Goal: Task Accomplishment & Management: Use online tool/utility

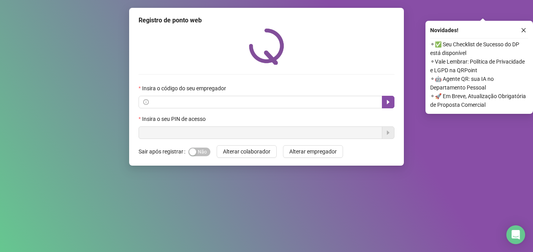
drag, startPoint x: 512, startPoint y: 0, endPoint x: 327, endPoint y: 7, distance: 184.5
click at [323, 8] on div "Registro de ponto web Insira o código do seu empregador Insira o seu PIN de ace…" at bounding box center [266, 87] width 275 height 158
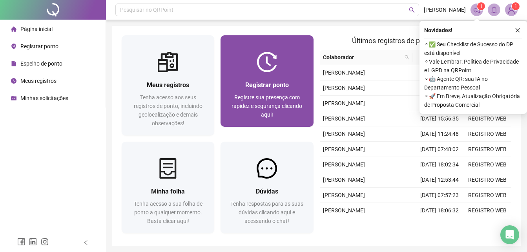
click at [280, 69] on div at bounding box center [266, 62] width 93 height 20
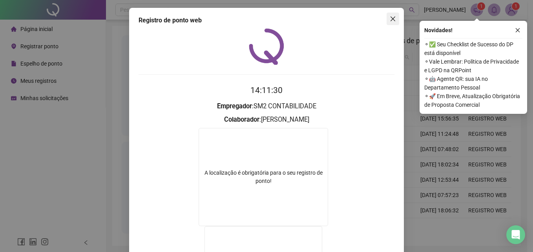
click at [393, 18] on span "Close" at bounding box center [392, 19] width 13 height 6
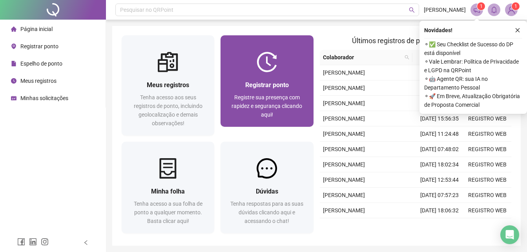
click at [236, 87] on div "Registrar ponto" at bounding box center [267, 85] width 74 height 10
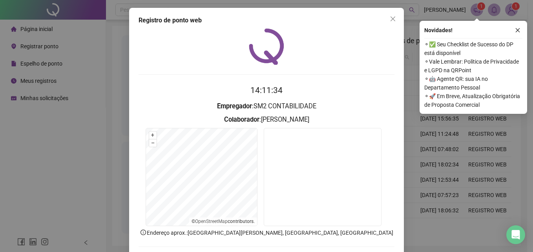
scroll to position [37, 0]
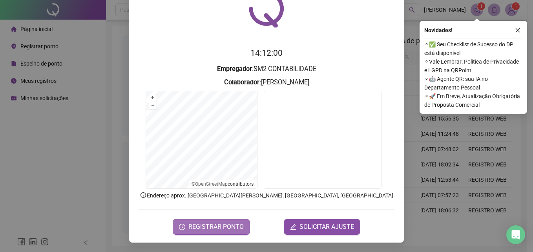
click at [212, 223] on span "REGISTRAR PONTO" at bounding box center [215, 226] width 55 height 9
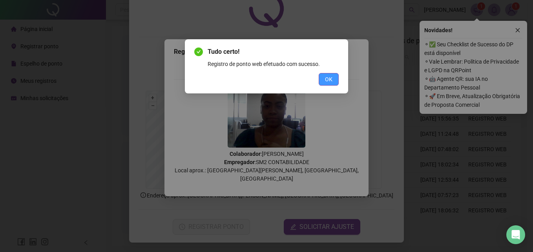
click at [330, 74] on button "OK" at bounding box center [329, 79] width 20 height 13
